Goal: Check status: Check status

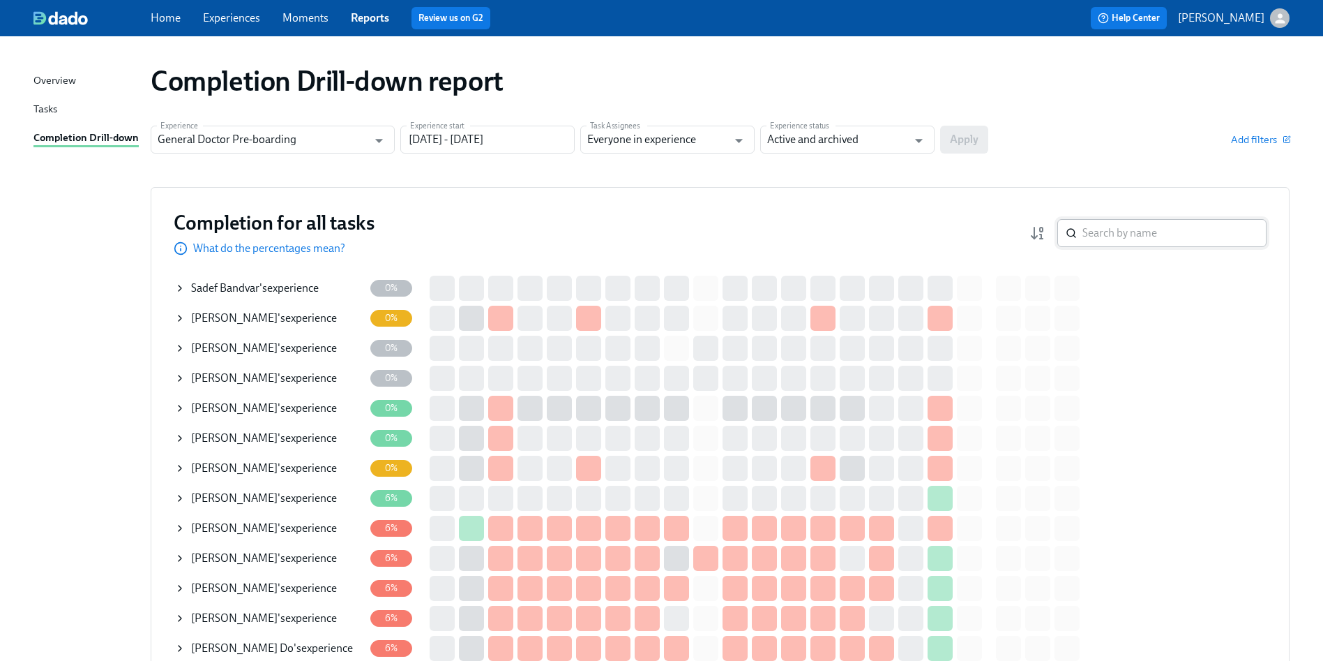
click at [1121, 230] on input "search" at bounding box center [1175, 233] width 184 height 28
click at [1133, 237] on input "search" at bounding box center [1175, 233] width 184 height 28
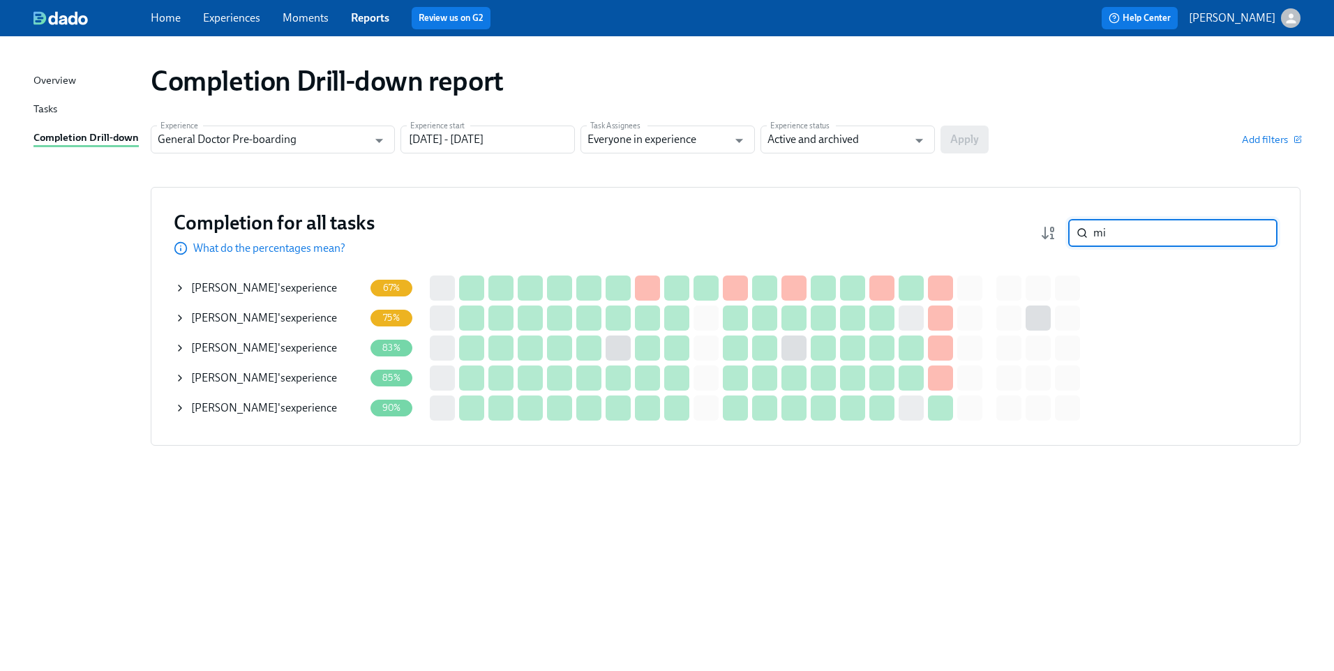
type input "m"
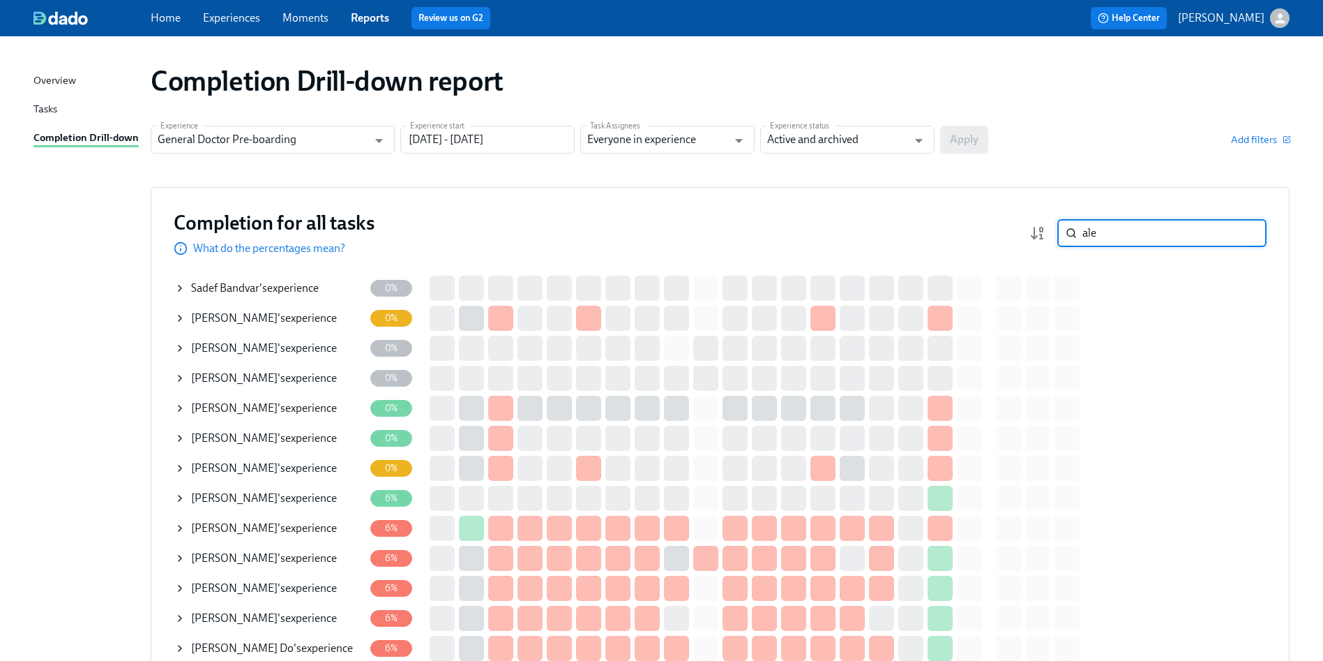
type input "[PERSON_NAME]"
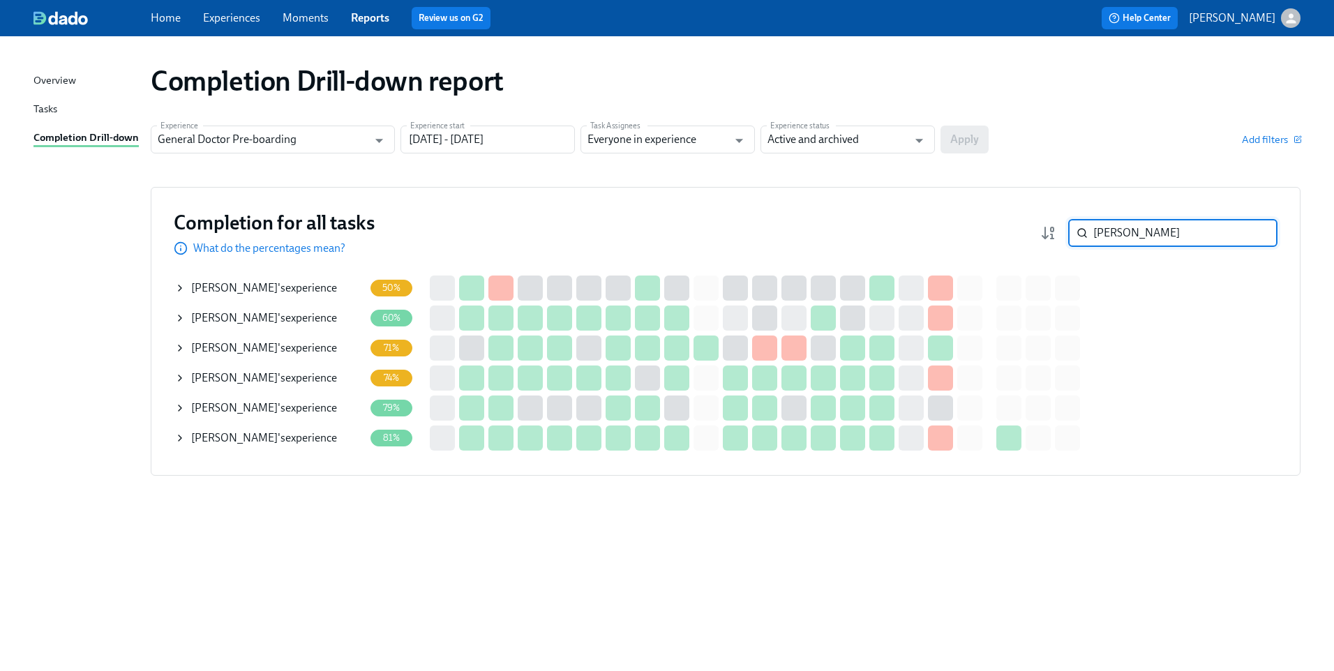
click at [1254, 232] on input "[PERSON_NAME]" at bounding box center [1185, 233] width 184 height 28
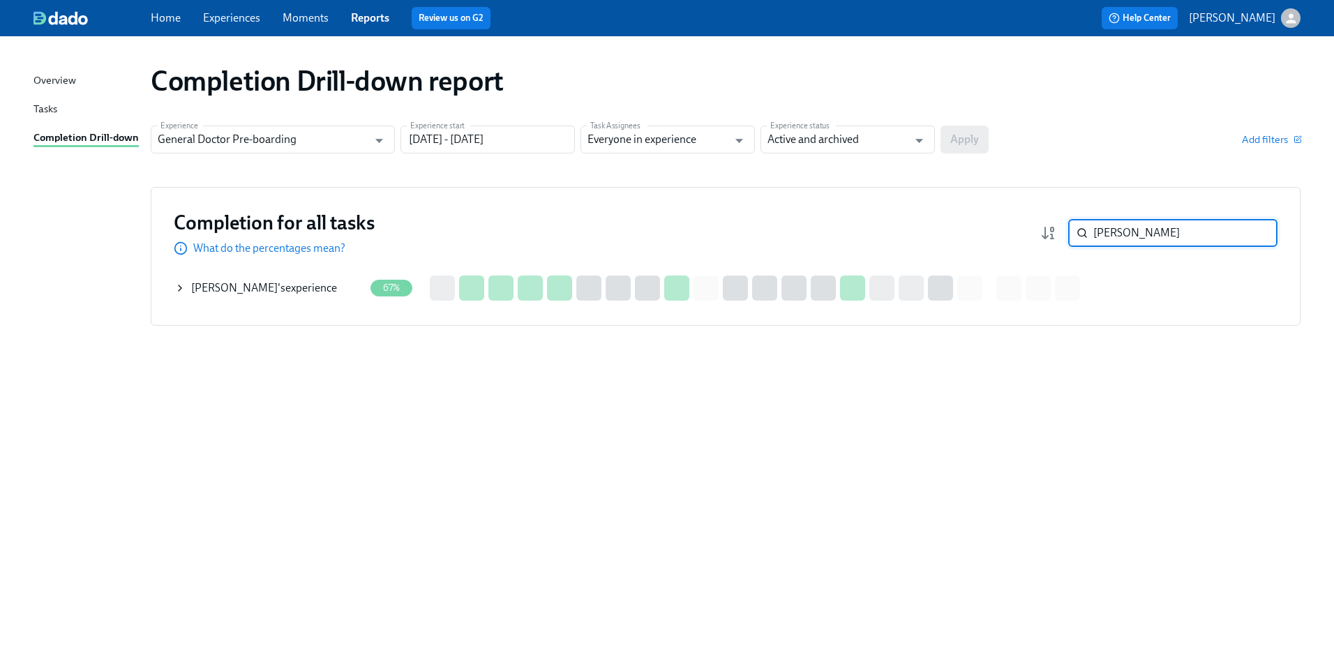
type input "[PERSON_NAME]"
click at [206, 277] on div "[PERSON_NAME] 's experience" at bounding box center [269, 288] width 190 height 28
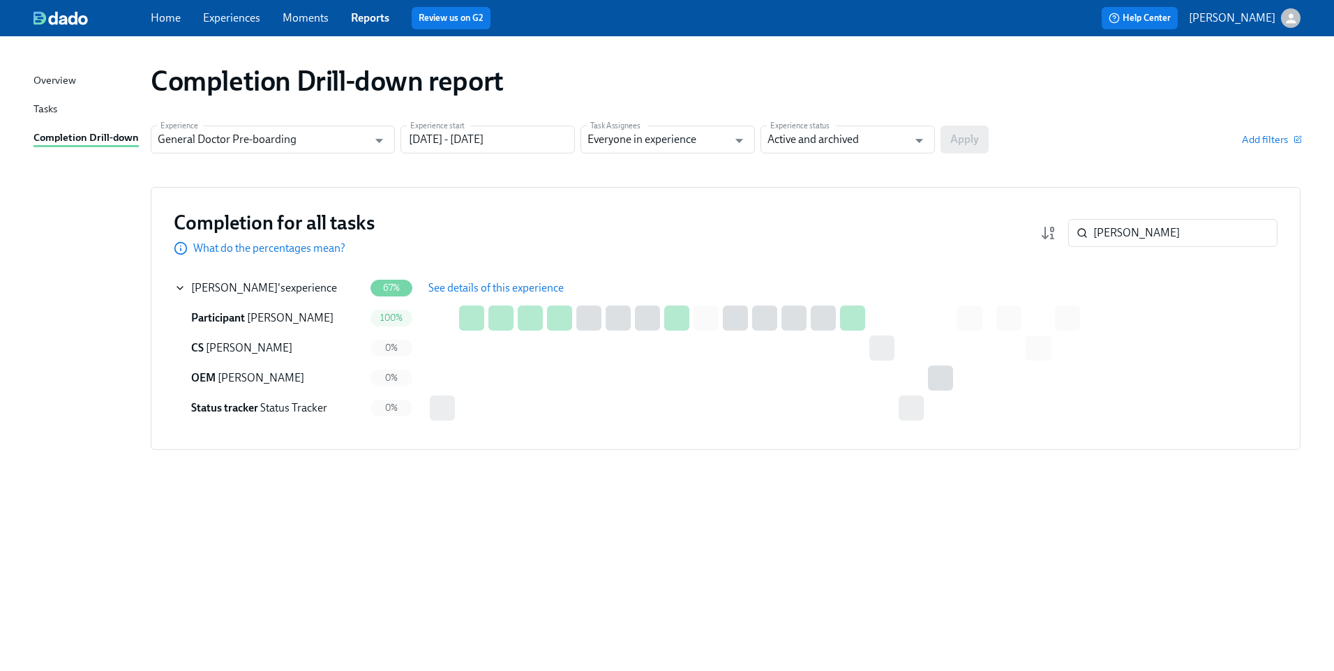
click at [484, 285] on span "See details of this experience" at bounding box center [495, 288] width 135 height 14
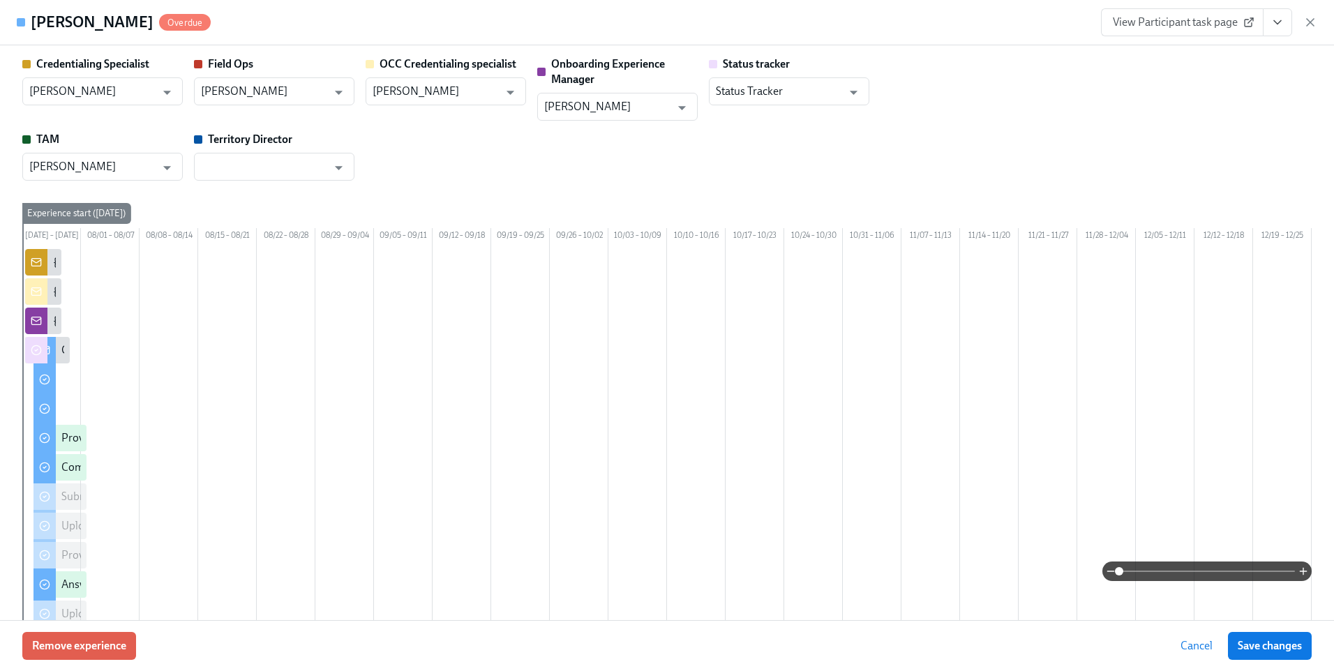
click at [1238, 20] on span "View Participant task page" at bounding box center [1182, 22] width 139 height 14
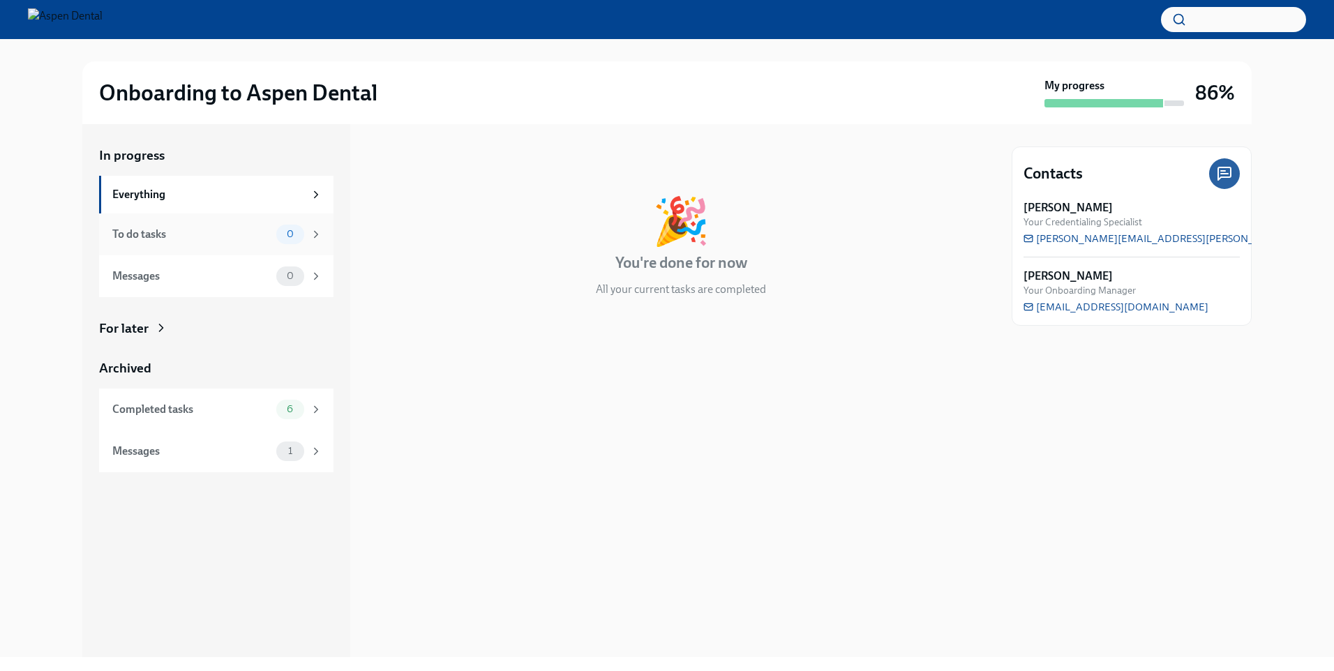
click at [317, 239] on icon at bounding box center [316, 234] width 13 height 13
click at [159, 335] on icon at bounding box center [161, 328] width 14 height 14
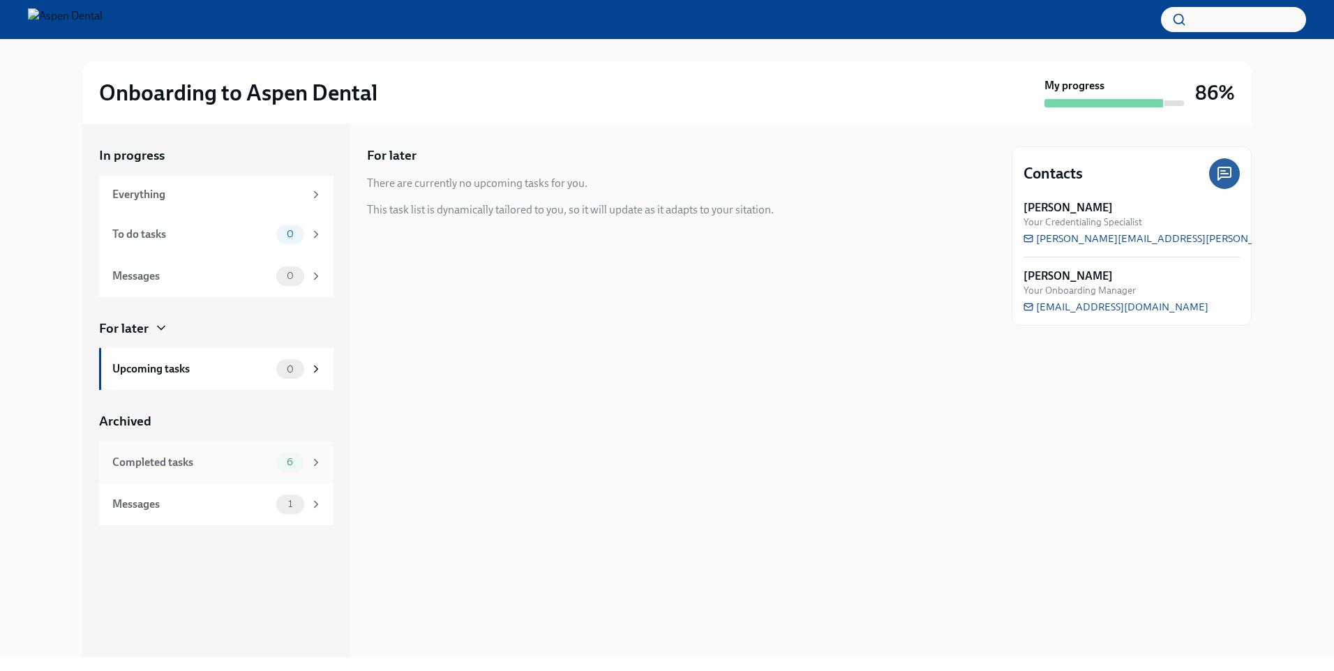
click at [121, 466] on div "Completed tasks" at bounding box center [191, 462] width 158 height 15
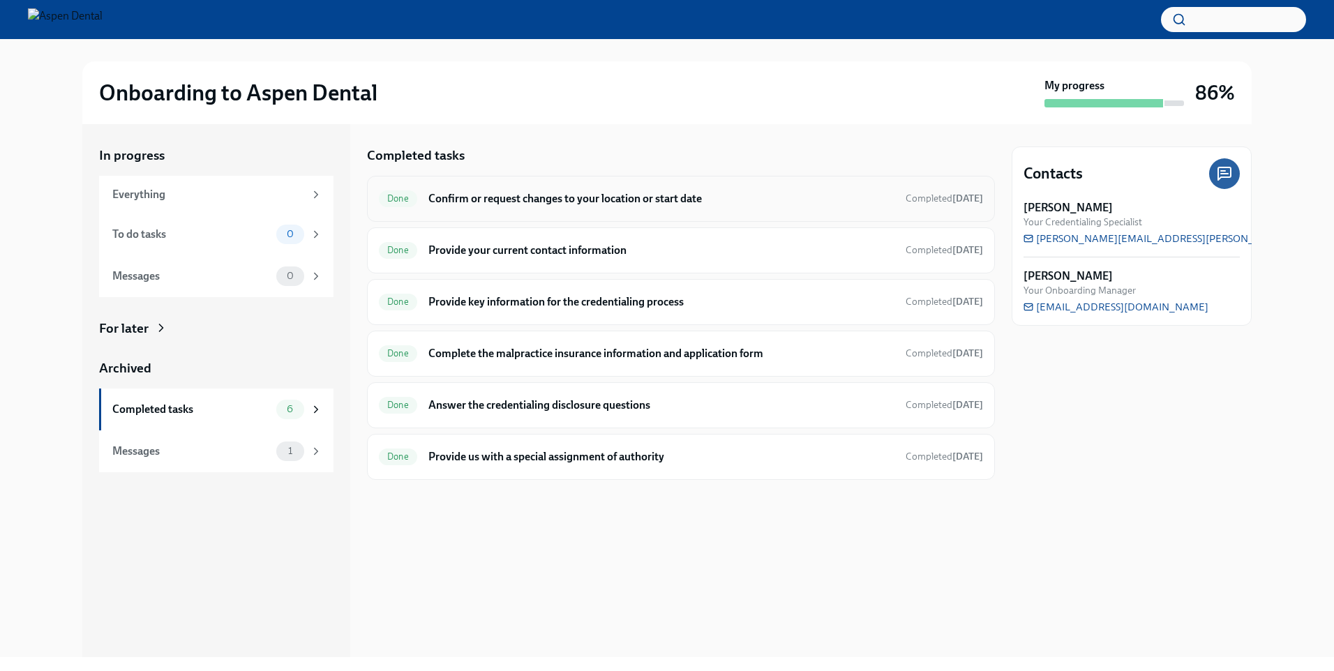
click at [854, 202] on h6 "Confirm or request changes to your location or start date" at bounding box center [661, 198] width 466 height 15
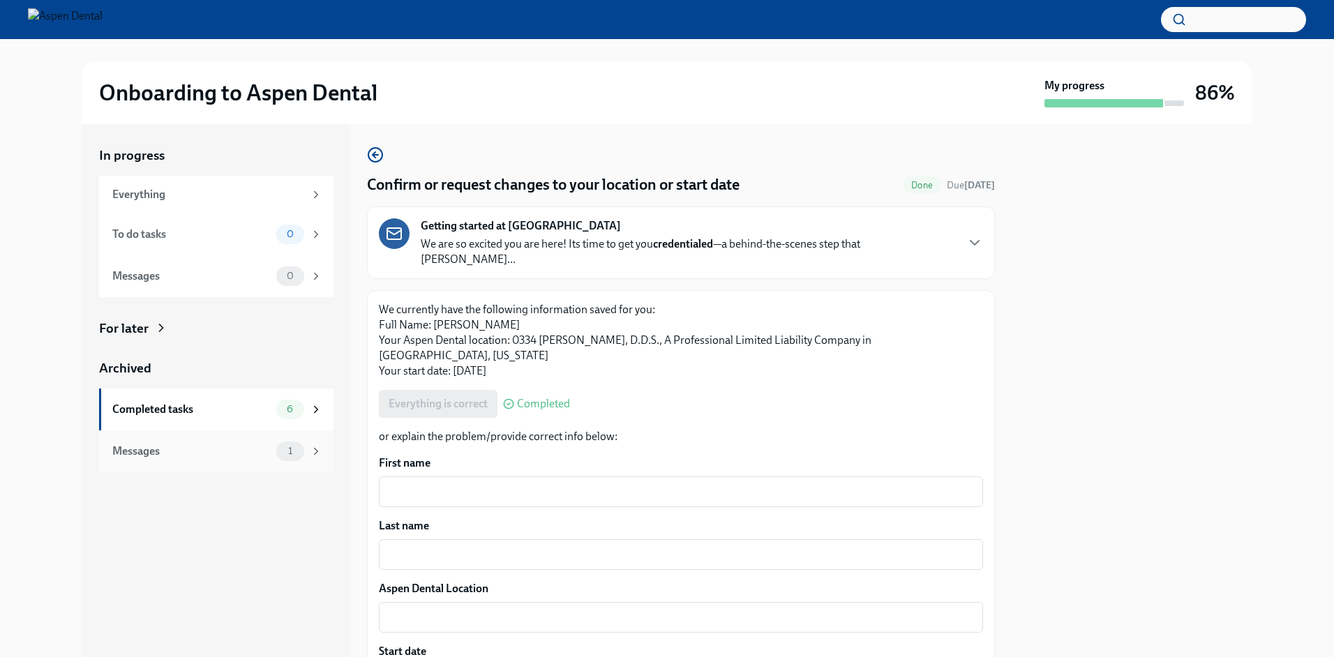
click at [308, 446] on div "1" at bounding box center [299, 452] width 46 height 20
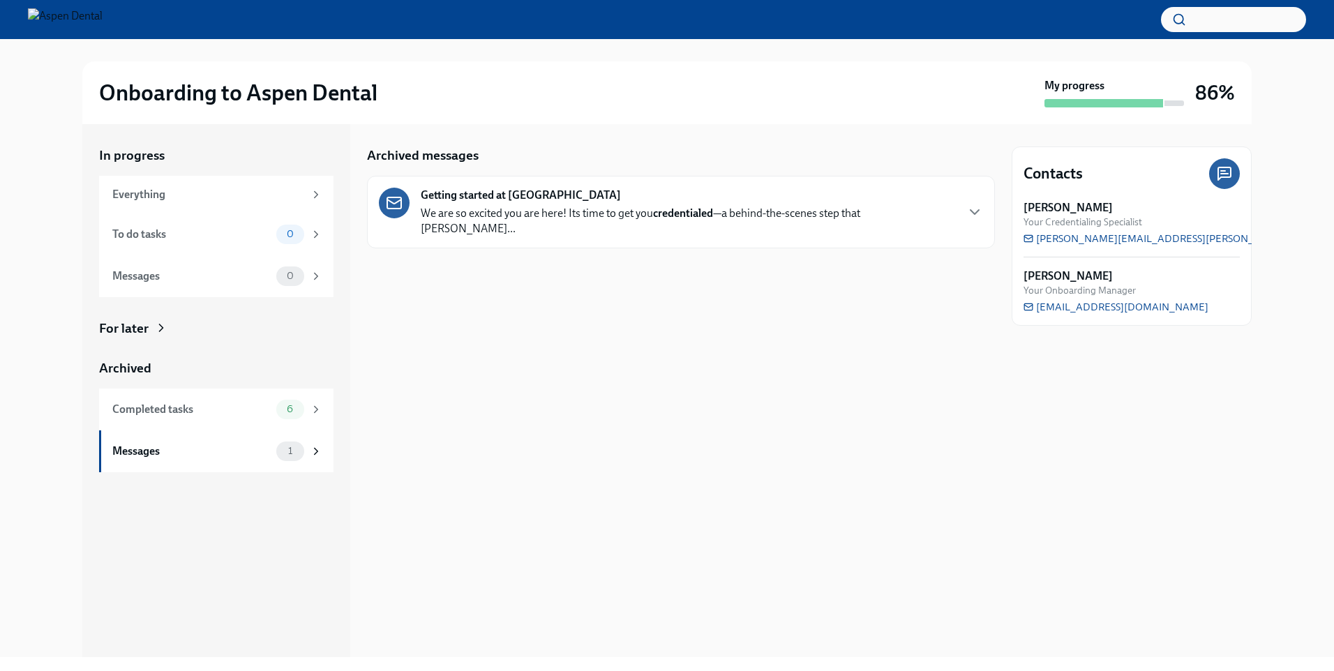
click at [780, 211] on p "We are so excited you are here! Its time to get you credentialed —a behind-the-…" at bounding box center [688, 221] width 534 height 31
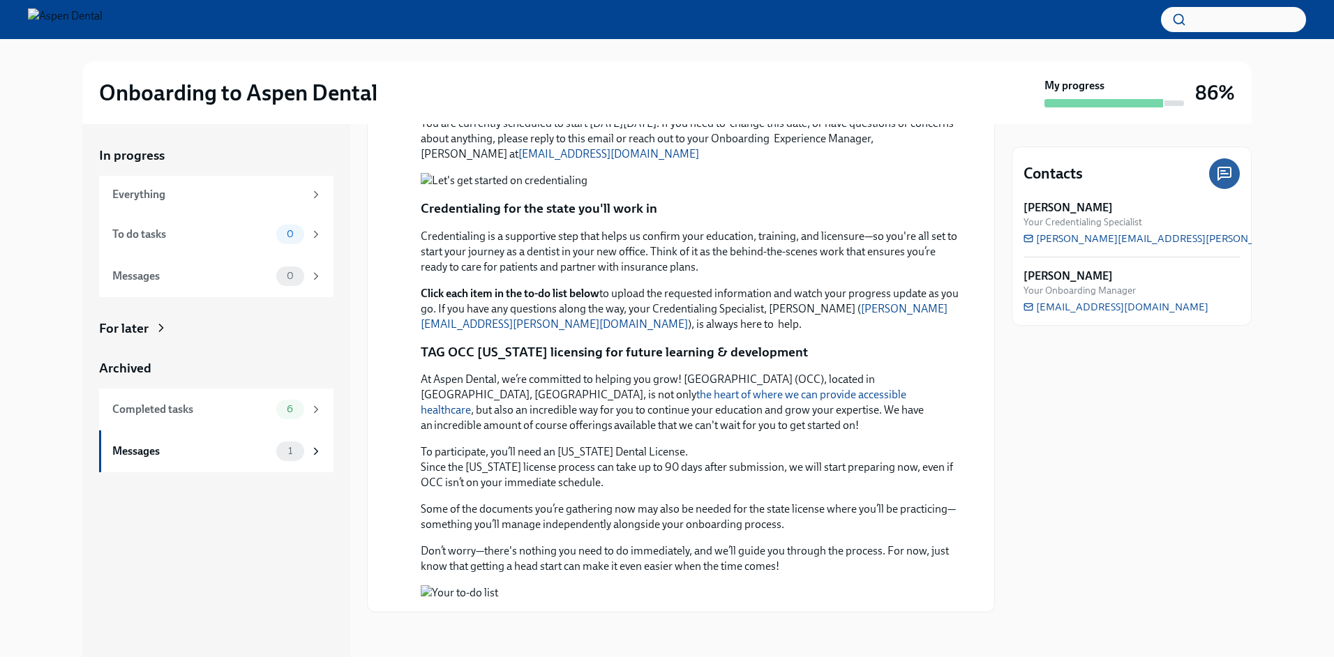
scroll to position [1002, 0]
